Goal: Task Accomplishment & Management: Manage account settings

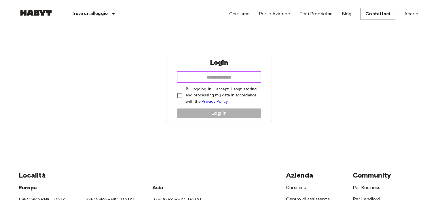
click at [201, 74] on input "email" at bounding box center [219, 77] width 84 height 12
type input "**********"
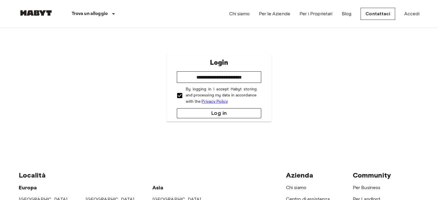
click at [202, 112] on button "Log in" at bounding box center [219, 113] width 84 height 10
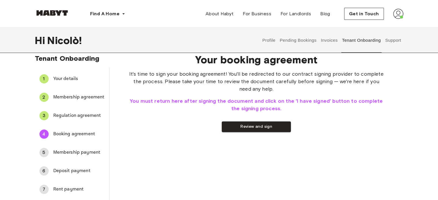
scroll to position [8, 0]
click at [67, 76] on span "Your details" at bounding box center [78, 78] width 51 height 7
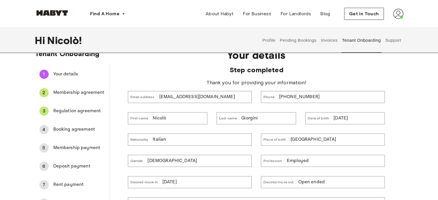
scroll to position [0, 0]
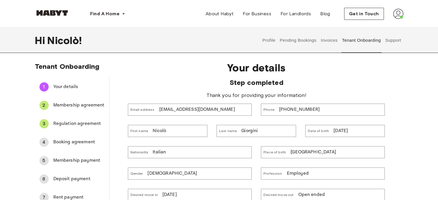
click at [72, 101] on div "2 Membership agreement" at bounding box center [72, 105] width 74 height 14
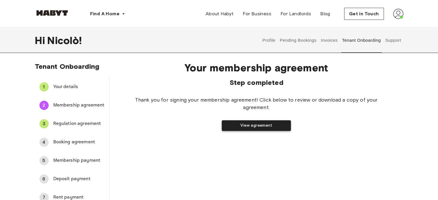
click at [243, 127] on button "View agreement" at bounding box center [256, 125] width 69 height 11
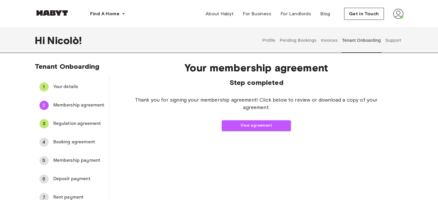
click at [65, 142] on span "Booking agreement" at bounding box center [78, 142] width 51 height 7
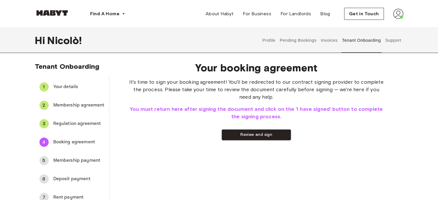
click at [69, 123] on span "Regulation agreement" at bounding box center [78, 123] width 51 height 7
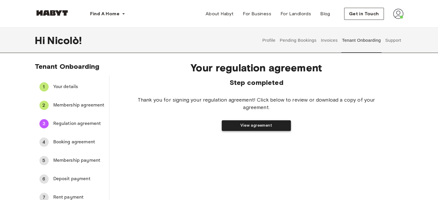
click at [229, 121] on button "View agreement" at bounding box center [256, 125] width 69 height 11
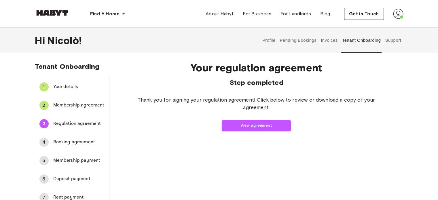
click at [57, 144] on span "Booking agreement" at bounding box center [78, 142] width 51 height 7
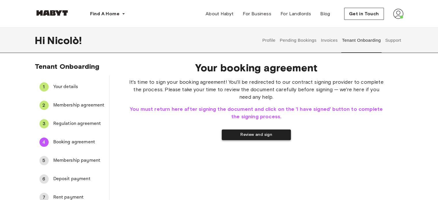
click at [236, 135] on button "Review and sign" at bounding box center [256, 135] width 69 height 11
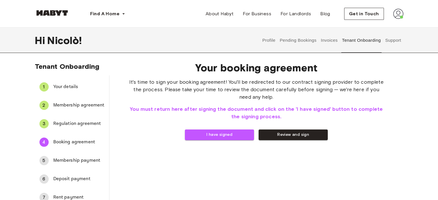
click at [392, 46] on button "Support" at bounding box center [393, 40] width 18 height 25
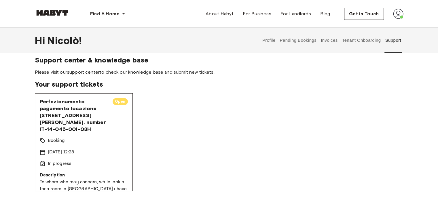
scroll to position [4, 0]
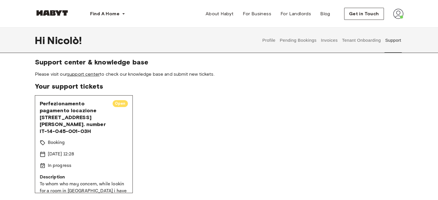
click at [94, 75] on link "support center" at bounding box center [83, 73] width 33 height 5
click at [156, 147] on div "Perfezionamento pagamento locazione MILANO, Via Giuseppe Massarenti 13 Ref. num…" at bounding box center [219, 144] width 368 height 98
drag, startPoint x: 364, startPoint y: 40, endPoint x: 393, endPoint y: 122, distance: 86.4
click at [393, 122] on div "Perfezionamento pagamento locazione MILANO, Via Giuseppe Massarenti 13 Ref. num…" at bounding box center [219, 144] width 368 height 98
drag, startPoint x: 364, startPoint y: 41, endPoint x: 379, endPoint y: 81, distance: 42.6
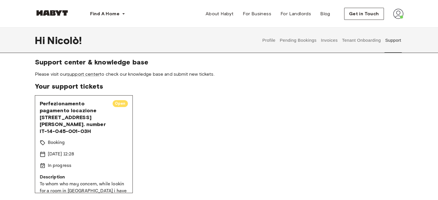
click at [379, 81] on div "Support center & knowledge base Please visit our support center to check our kn…" at bounding box center [219, 125] width 368 height 135
click at [361, 42] on button "Tenant Onboarding" at bounding box center [361, 40] width 40 height 25
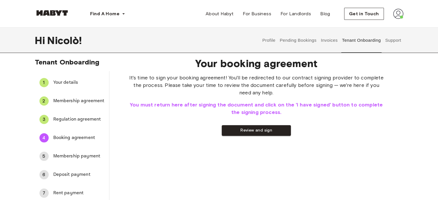
click at [361, 42] on button "Tenant Onboarding" at bounding box center [361, 40] width 40 height 25
click at [260, 131] on button "Review and sign" at bounding box center [256, 130] width 69 height 11
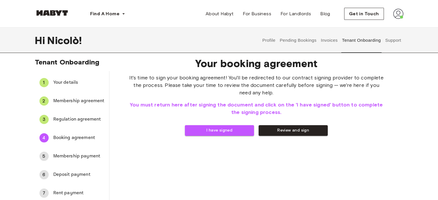
click at [286, 40] on button "Pending Bookings" at bounding box center [298, 40] width 38 height 25
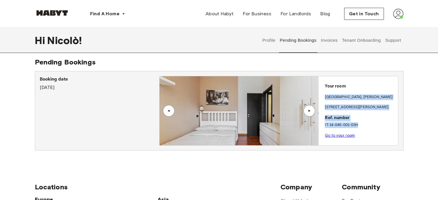
drag, startPoint x: 325, startPoint y: 96, endPoint x: 367, endPoint y: 122, distance: 49.6
click at [367, 122] on div "Your room MILAN , De Angeli Via Giuseppe Massarenti 13 Ref. number IT-14-045-00…" at bounding box center [357, 109] width 79 height 66
copy div "MILAN , De Angeli Via Giuseppe Massarenti 13 Ref. number IT-14-045-001-03H"
click at [360, 43] on button "Tenant Onboarding" at bounding box center [361, 40] width 40 height 25
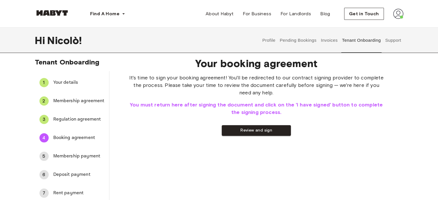
click at [385, 43] on button "Support" at bounding box center [393, 40] width 18 height 25
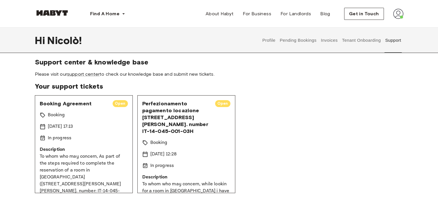
click at [189, 135] on span "Perfezionamento pagamento locazione MILANO, Via Giuseppe Massarenti 13 Ref. num…" at bounding box center [176, 117] width 68 height 35
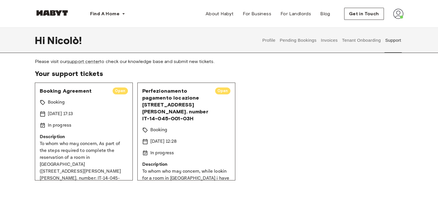
click at [119, 93] on span "Open" at bounding box center [120, 91] width 15 height 6
click at [60, 136] on p "Description" at bounding box center [84, 137] width 88 height 7
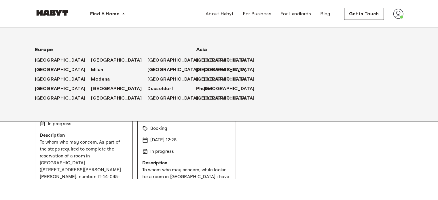
scroll to position [20, 0]
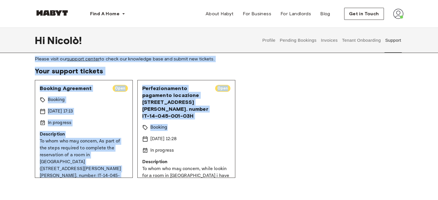
drag, startPoint x: 324, startPoint y: 140, endPoint x: 349, endPoint y: 40, distance: 102.5
click at [349, 40] on div "Hi Nicolò ! Profile Pending Bookings Invoices Tenant Onboarding Support Support…" at bounding box center [219, 93] width 438 height 170
click at [349, 40] on button "Tenant Onboarding" at bounding box center [361, 40] width 40 height 25
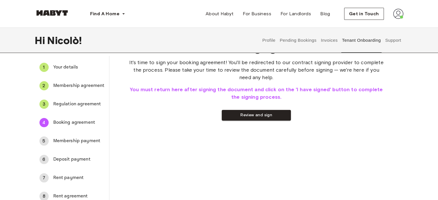
click at [323, 48] on button "Invoices" at bounding box center [329, 40] width 18 height 25
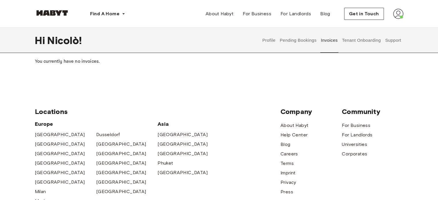
click at [367, 46] on button "Tenant Onboarding" at bounding box center [361, 40] width 40 height 25
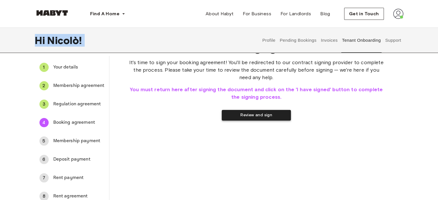
click at [250, 117] on button "Review and sign" at bounding box center [256, 115] width 69 height 11
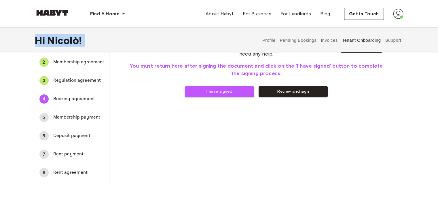
scroll to position [43, 0]
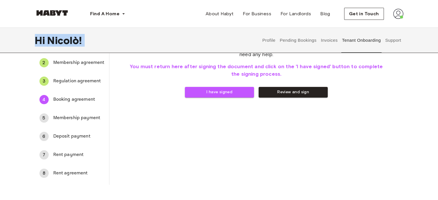
click at [76, 172] on span "Rent agreement" at bounding box center [78, 173] width 51 height 7
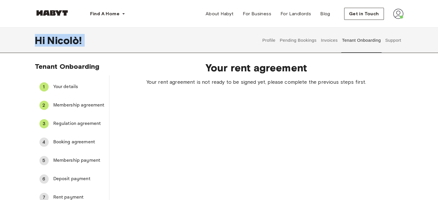
scroll to position [0, 0]
click at [76, 140] on span "Booking agreement" at bounding box center [78, 142] width 51 height 7
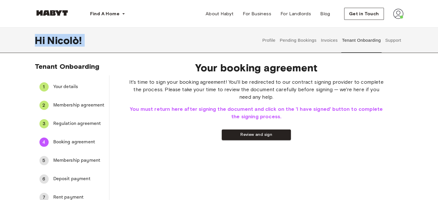
click at [399, 12] on img at bounding box center [398, 14] width 10 height 10
click at [370, 14] on span "Get in Touch" at bounding box center [364, 13] width 30 height 7
click at [309, 45] on button "Pending Bookings" at bounding box center [298, 40] width 38 height 25
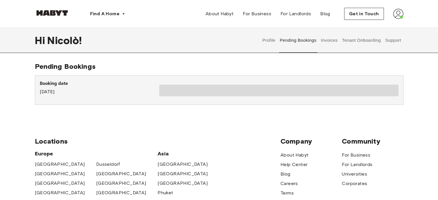
drag, startPoint x: 309, startPoint y: 45, endPoint x: 305, endPoint y: 96, distance: 51.3
click at [305, 96] on div "Hi Nicolò ! Profile Pending Bookings Invoices Tenant Onboarding Support Pending…" at bounding box center [219, 71] width 438 height 86
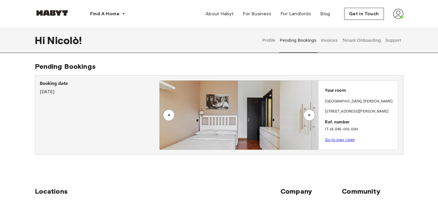
click at [266, 112] on img at bounding box center [238, 115] width 159 height 69
drag, startPoint x: 266, startPoint y: 112, endPoint x: 289, endPoint y: 129, distance: 28.5
click at [289, 129] on img at bounding box center [238, 115] width 159 height 69
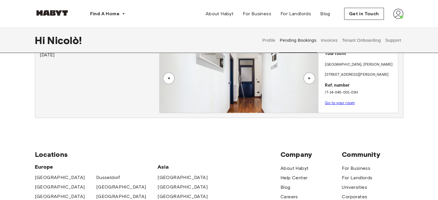
scroll to position [37, 0]
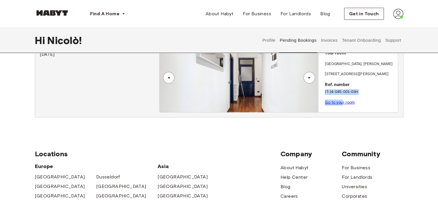
drag, startPoint x: 353, startPoint y: 78, endPoint x: 341, endPoint y: 101, distance: 26.4
click at [341, 101] on div "Your room MILAN , De Angeli Via Giuseppe Massarenti 13 Ref. number IT-14-045-00…" at bounding box center [357, 76] width 79 height 66
click at [341, 101] on link "Go to your room" at bounding box center [340, 102] width 30 height 4
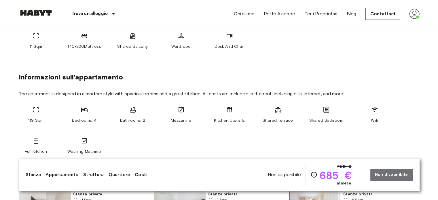
scroll to position [243, 0]
click at [171, 121] on span "Mezzanine" at bounding box center [181, 120] width 20 height 6
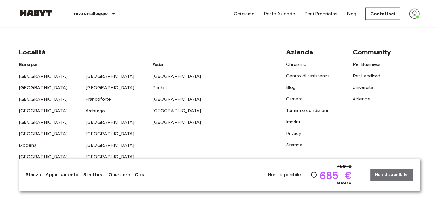
scroll to position [1406, 0]
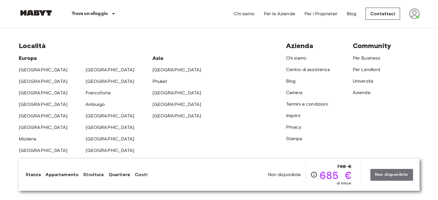
drag, startPoint x: 198, startPoint y: 171, endPoint x: 163, endPoint y: 183, distance: 37.1
click at [163, 183] on div "Stanza Appartamento Struttura Quartiere Costi Non disponibile 760 € 685 € al me…" at bounding box center [219, 174] width 387 height 23
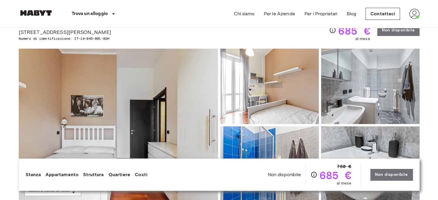
scroll to position [0, 0]
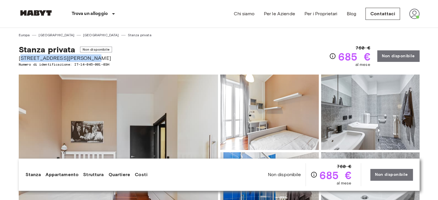
drag, startPoint x: 20, startPoint y: 56, endPoint x: 87, endPoint y: 56, distance: 67.1
click at [87, 56] on span "Via Giuseppe Massarenti 13" at bounding box center [65, 57] width 93 height 7
click at [84, 60] on span "Via Giuseppe Massarenti 13" at bounding box center [65, 57] width 93 height 7
drag, startPoint x: 19, startPoint y: 57, endPoint x: 85, endPoint y: 60, distance: 66.6
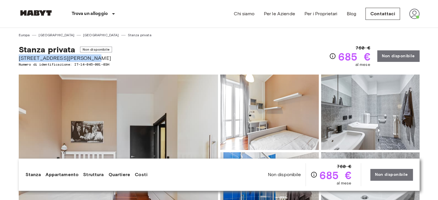
click at [85, 60] on span "Via Giuseppe Massarenti 13" at bounding box center [65, 57] width 93 height 7
copy span "Via Giuseppe Massarenti 13"
